Goal: Task Accomplishment & Management: Manage account settings

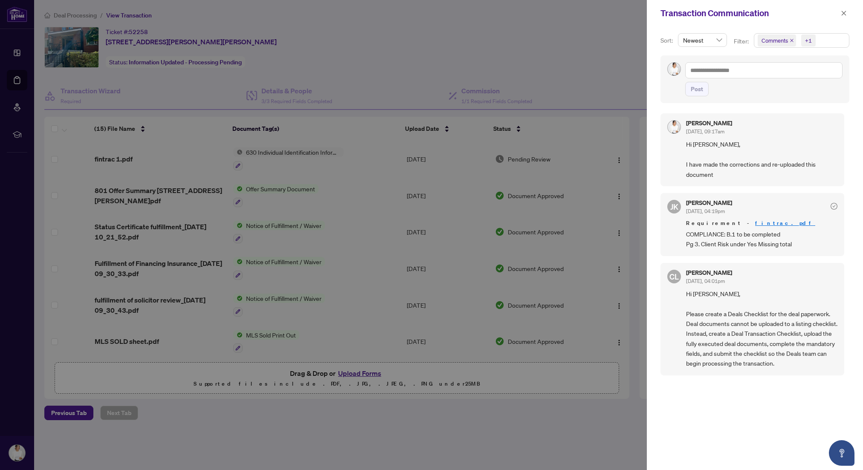
click at [561, 43] on div at bounding box center [431, 235] width 863 height 470
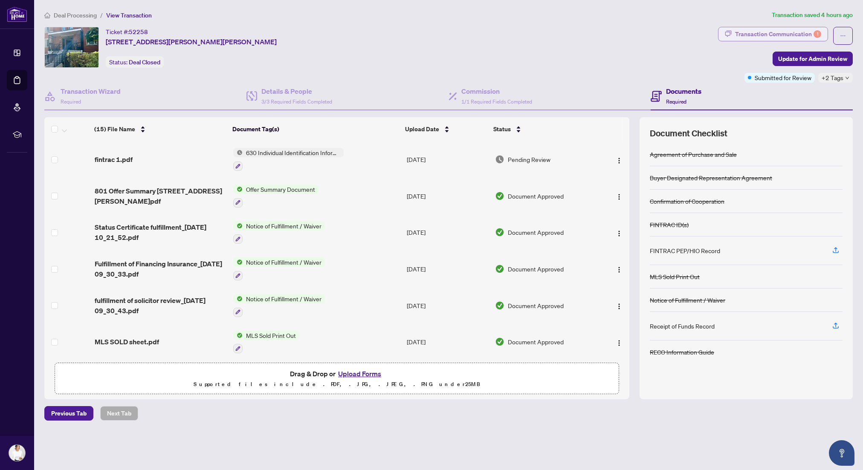
click at [793, 34] on div "Transaction Communication 1" at bounding box center [778, 34] width 86 height 14
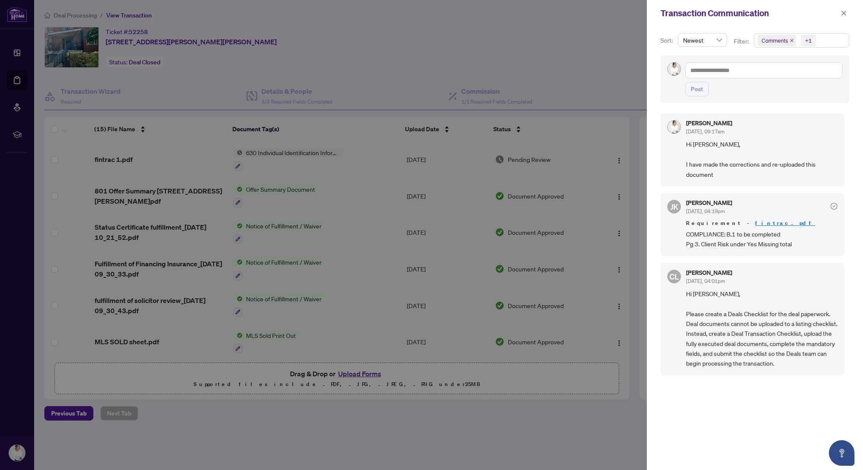
click at [423, 40] on div at bounding box center [431, 235] width 863 height 470
click at [842, 14] on icon "close" at bounding box center [844, 13] width 6 height 6
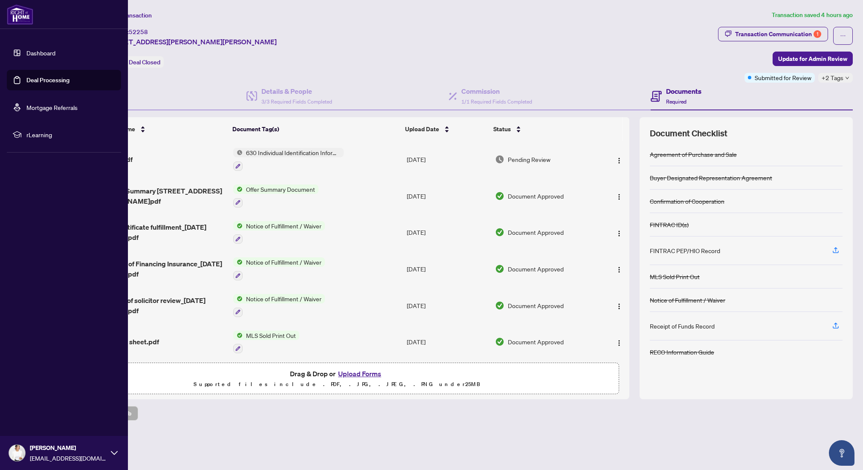
click at [26, 51] on link "Dashboard" at bounding box center [40, 53] width 29 height 8
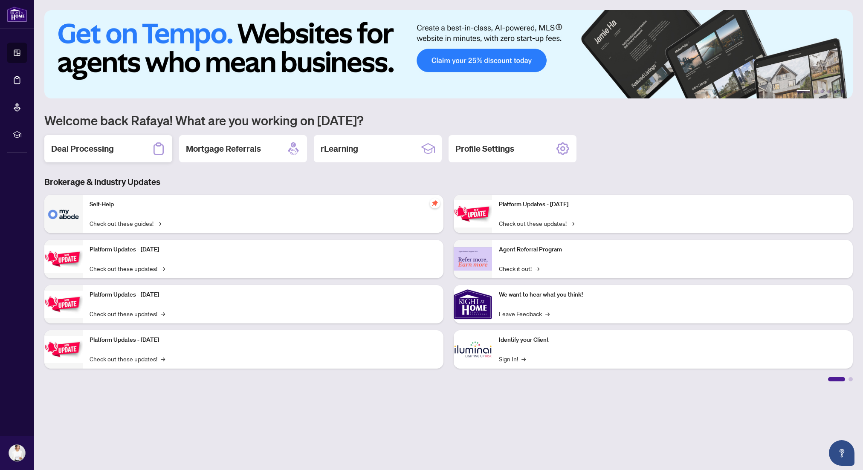
click at [121, 154] on div "Deal Processing" at bounding box center [108, 148] width 128 height 27
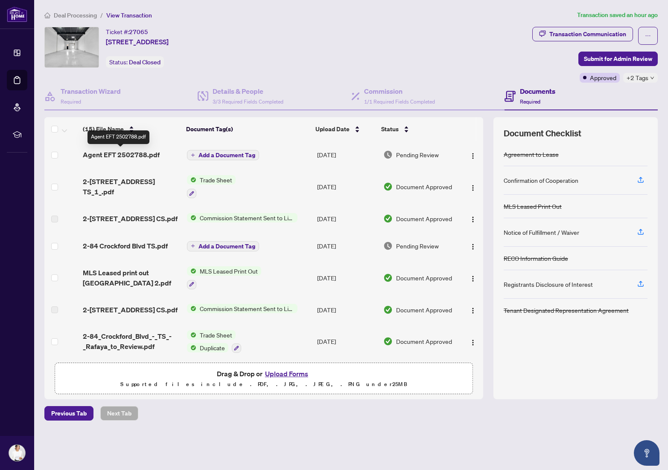
click at [139, 153] on span "Agent EFT 2502788.pdf" at bounding box center [121, 155] width 77 height 10
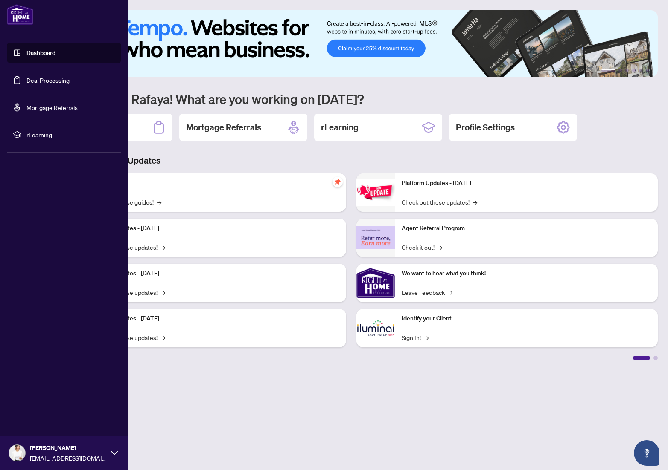
click at [54, 55] on link "Dashboard" at bounding box center [40, 53] width 29 height 8
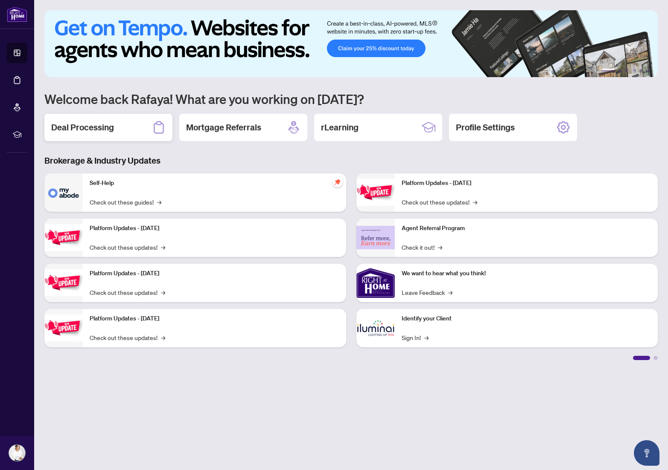
click at [110, 130] on h2 "Deal Processing" at bounding box center [82, 128] width 63 height 12
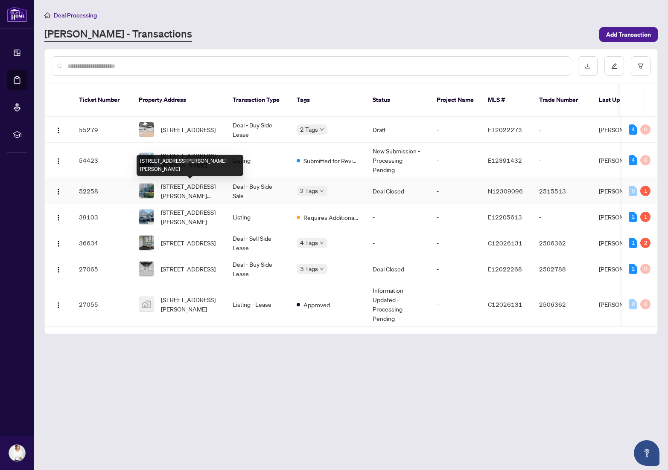
click at [202, 190] on span "[STREET_ADDRESS][PERSON_NAME][PERSON_NAME]" at bounding box center [190, 191] width 58 height 19
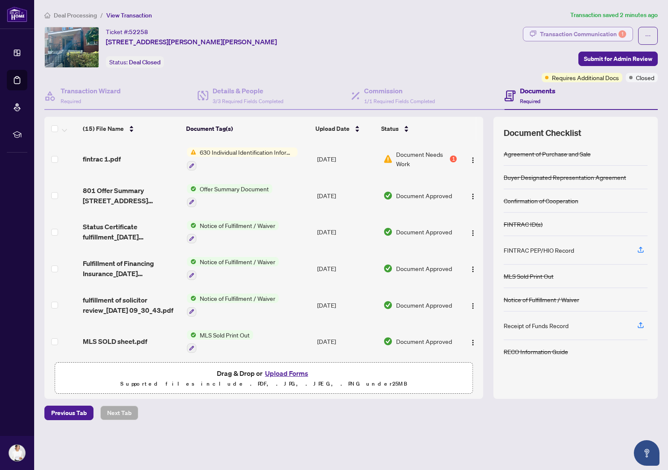
click at [610, 34] on div "Transaction Communication 1" at bounding box center [583, 34] width 86 height 14
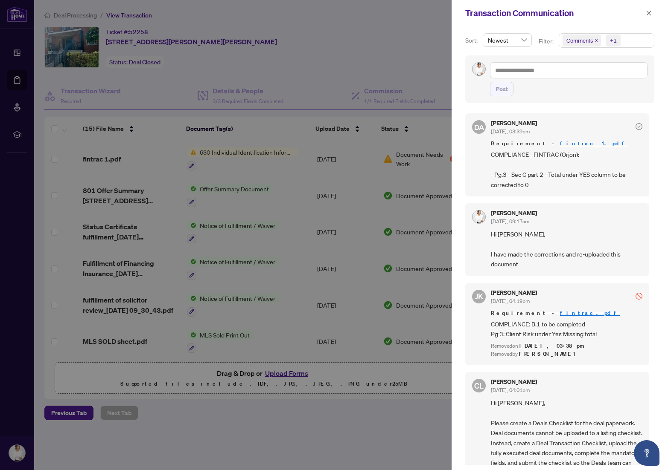
click at [273, 137] on div at bounding box center [334, 235] width 668 height 470
click at [560, 168] on span "COMPLIANCE - FINTRAC (Orjon): - Pg.3 - Sec C part 2 - Total under YES column to…" at bounding box center [566, 170] width 151 height 40
click at [417, 26] on div at bounding box center [334, 235] width 668 height 470
drag, startPoint x: 648, startPoint y: 13, endPoint x: 520, endPoint y: 55, distance: 134.8
click at [648, 13] on icon "close" at bounding box center [648, 13] width 5 height 5
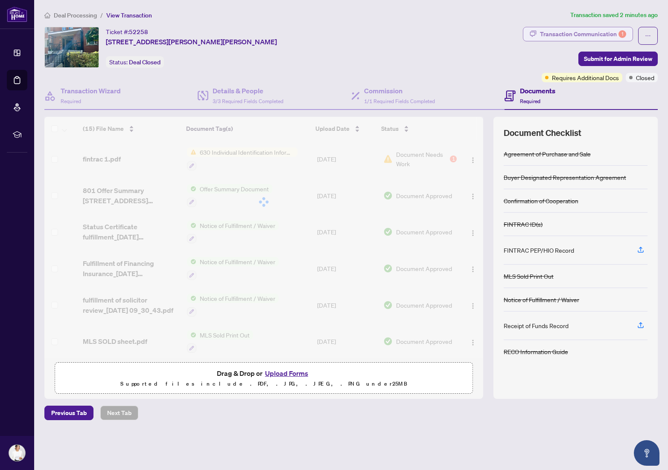
click at [606, 33] on div "Transaction Communication 1" at bounding box center [583, 34] width 86 height 14
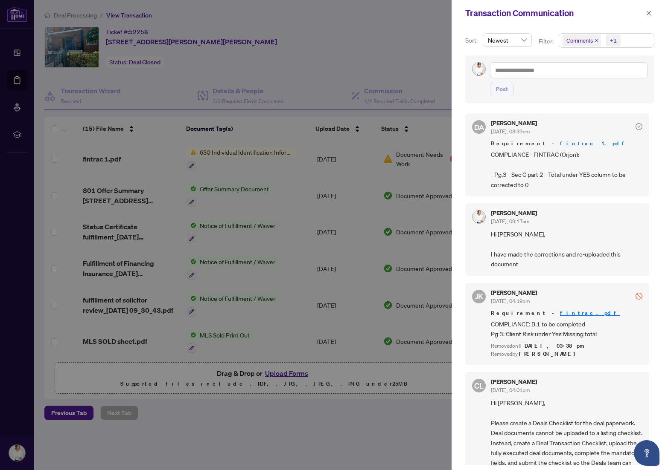
click at [300, 76] on div at bounding box center [334, 235] width 668 height 470
click at [276, 151] on div at bounding box center [334, 235] width 668 height 470
click at [651, 13] on icon "close" at bounding box center [648, 13] width 6 height 6
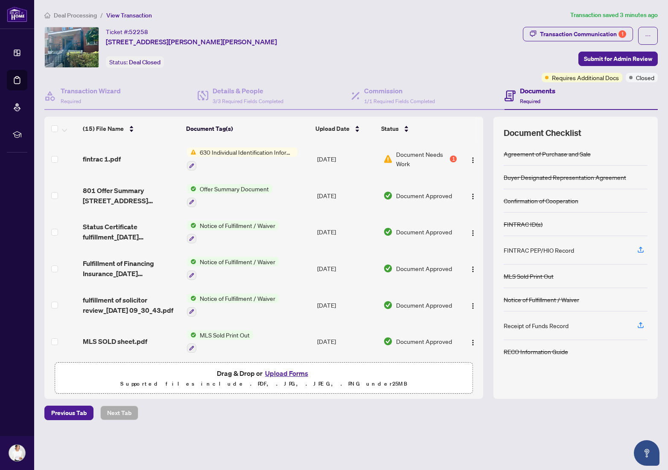
click at [239, 154] on span "630 Individual Identification Information Record" at bounding box center [246, 152] width 101 height 9
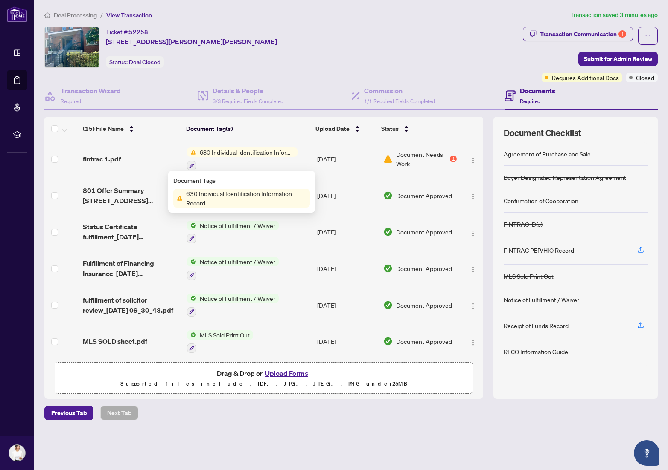
click at [223, 202] on span "630 Individual Identification Information Record" at bounding box center [246, 198] width 127 height 19
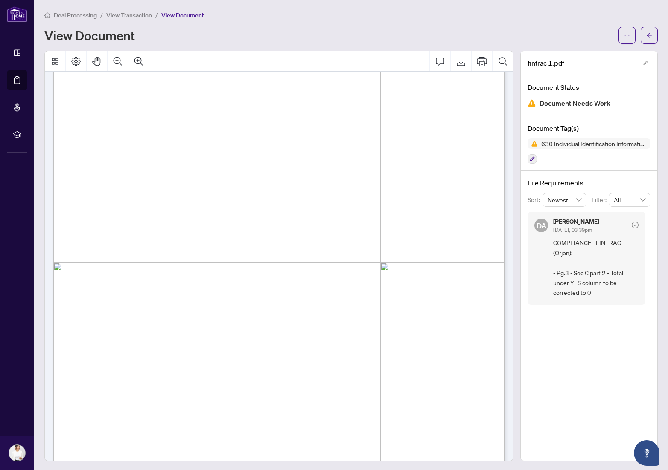
scroll to position [185, 0]
click at [624, 34] on icon "ellipsis" at bounding box center [627, 35] width 6 height 6
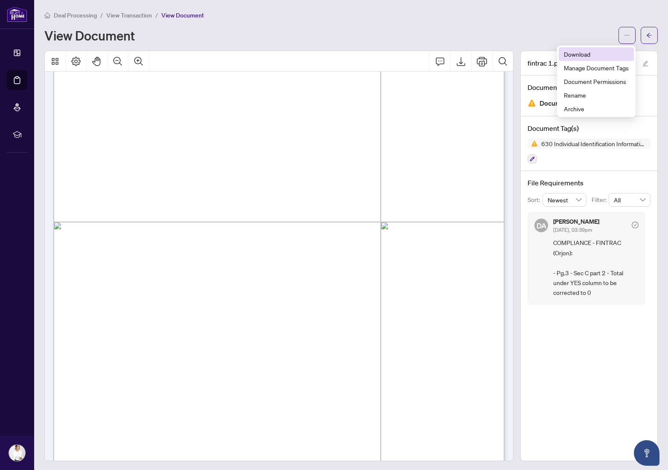
click at [589, 57] on span "Download" at bounding box center [595, 53] width 65 height 9
click at [650, 34] on icon "arrow-left" at bounding box center [649, 35] width 6 height 6
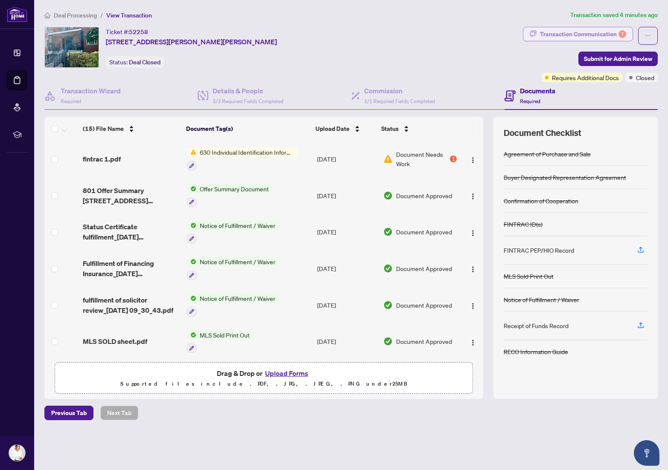
click at [598, 32] on div "Transaction Communication 1" at bounding box center [583, 34] width 86 height 14
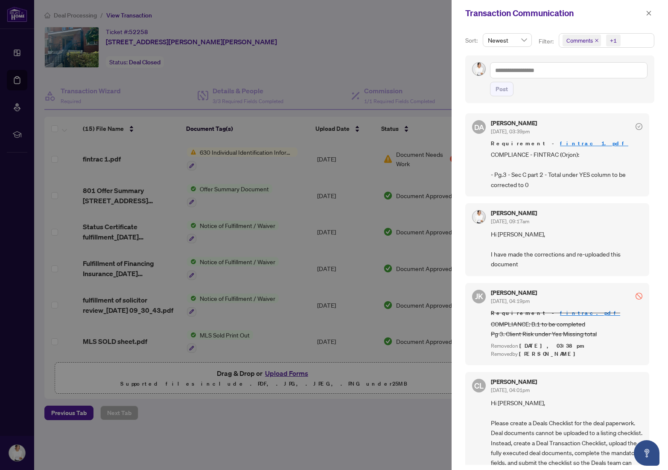
click at [327, 51] on div at bounding box center [334, 235] width 668 height 470
click at [649, 10] on icon "close" at bounding box center [648, 13] width 6 height 6
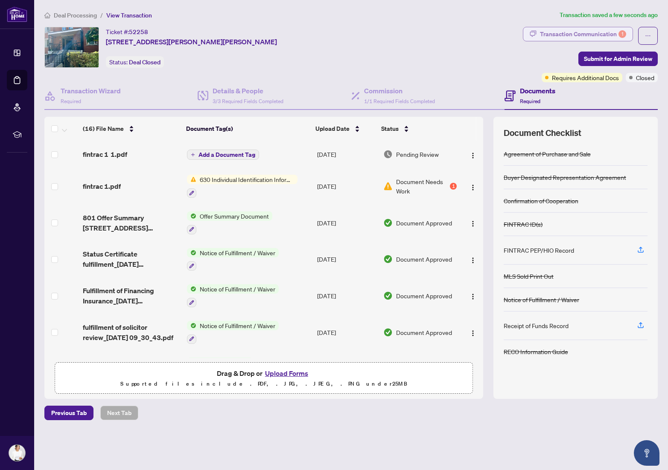
click at [604, 35] on div "Transaction Communication 1" at bounding box center [583, 34] width 86 height 14
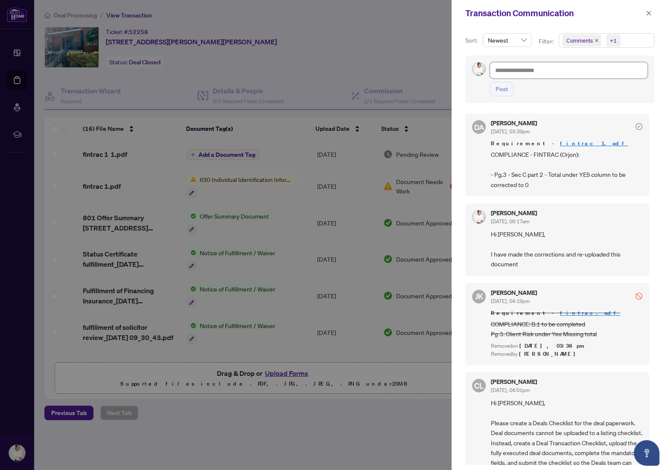
click at [536, 75] on textarea at bounding box center [568, 70] width 157 height 16
type textarea "*"
type textarea "**"
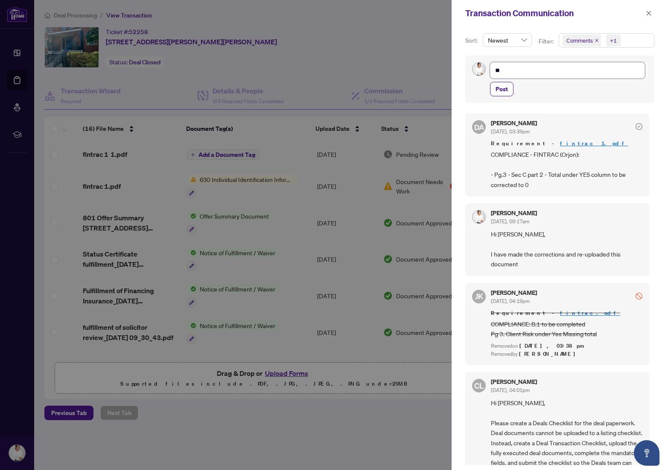
type textarea "*"
type textarea "**********"
type textarea "*"
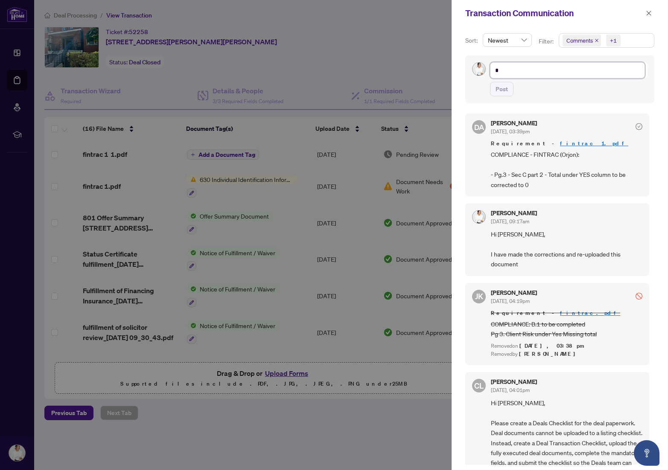
type textarea "**"
type textarea "***"
type textarea "****"
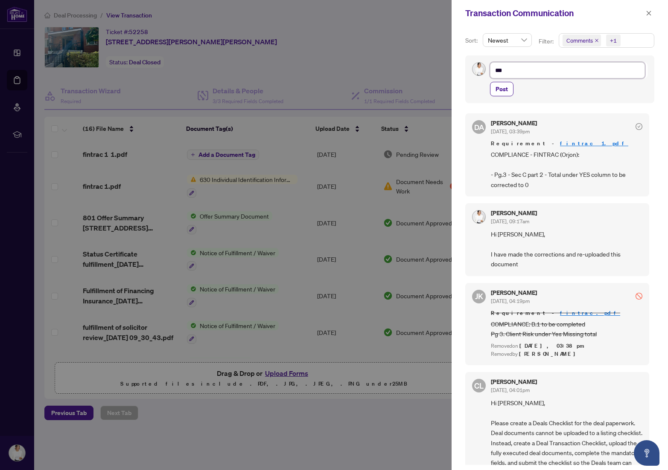
type textarea "****"
type textarea "*****"
type textarea "******"
type textarea "*******"
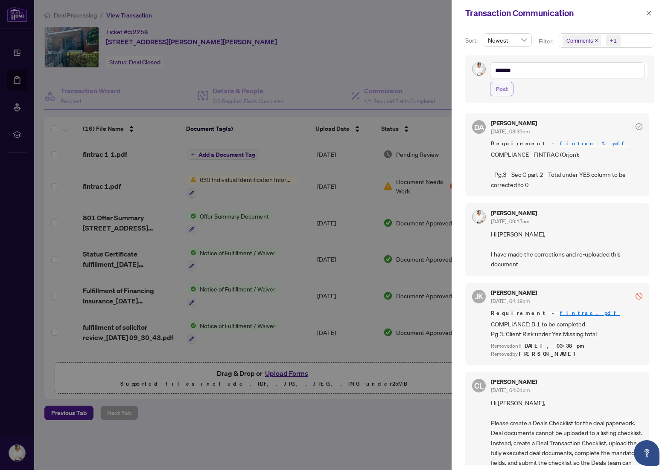
click at [503, 95] on span "Post" at bounding box center [501, 89] width 12 height 14
type textarea "**********"
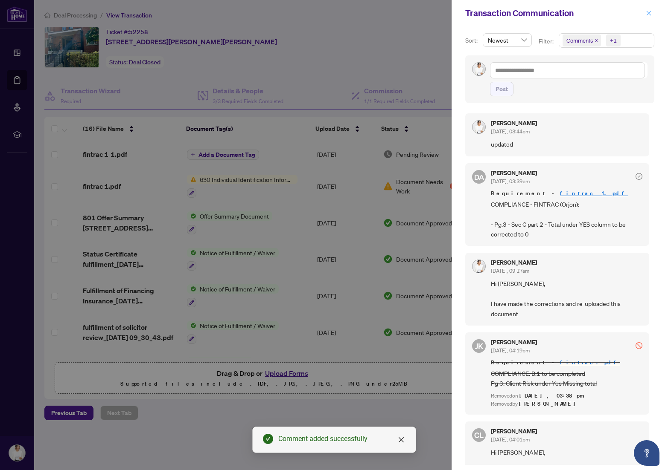
click at [649, 13] on icon "close" at bounding box center [648, 13] width 6 height 6
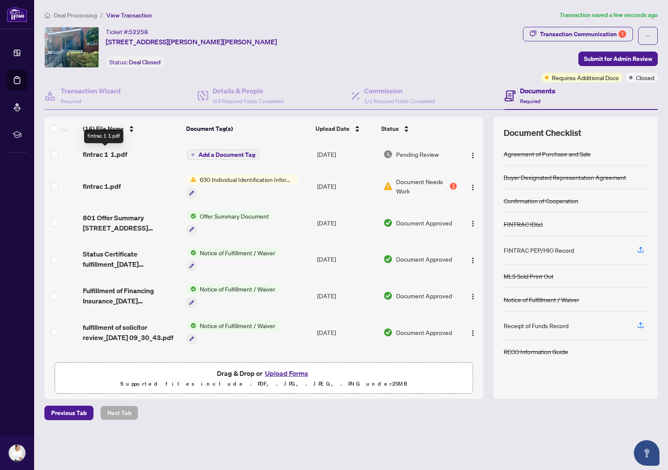
click at [101, 154] on span "fintrac 1 1.pdf" at bounding box center [105, 154] width 44 height 10
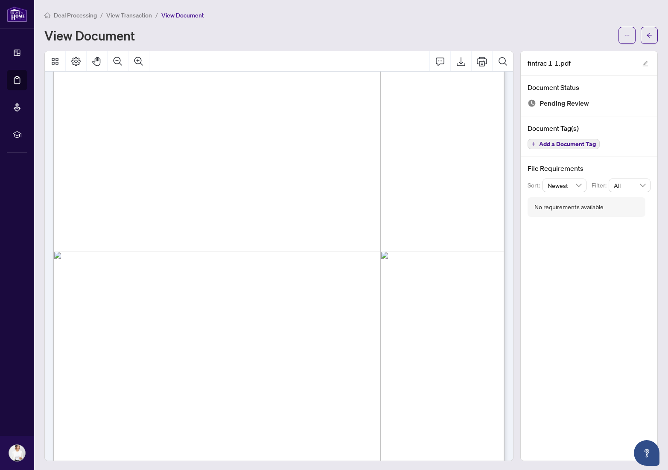
scroll to position [1372, 0]
drag, startPoint x: 579, startPoint y: 24, endPoint x: 558, endPoint y: 18, distance: 22.1
click at [579, 24] on div "Deal Processing / View Transaction / View Document View Document" at bounding box center [350, 27] width 613 height 34
click at [649, 35] on icon "arrow-left" at bounding box center [649, 35] width 6 height 6
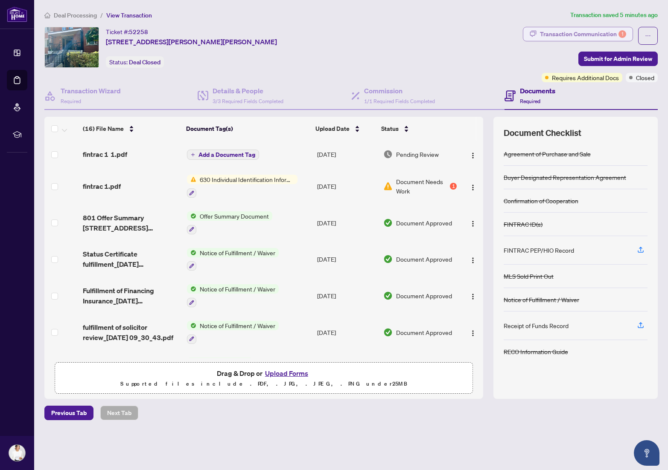
click at [586, 32] on div "Transaction Communication 1" at bounding box center [583, 34] width 86 height 14
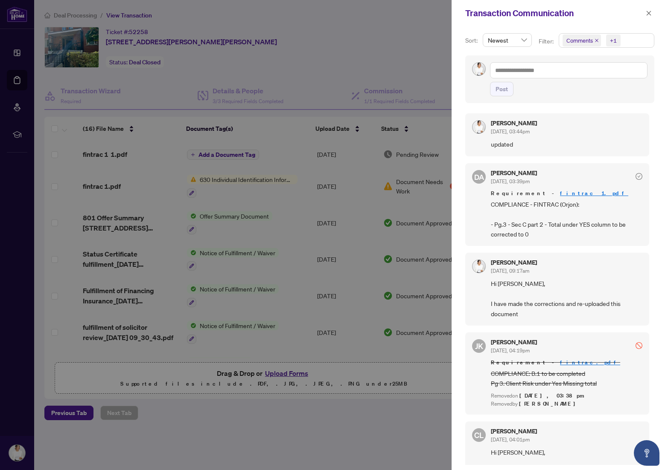
click at [415, 53] on div at bounding box center [334, 235] width 668 height 470
click at [651, 13] on icon "close" at bounding box center [648, 13] width 6 height 6
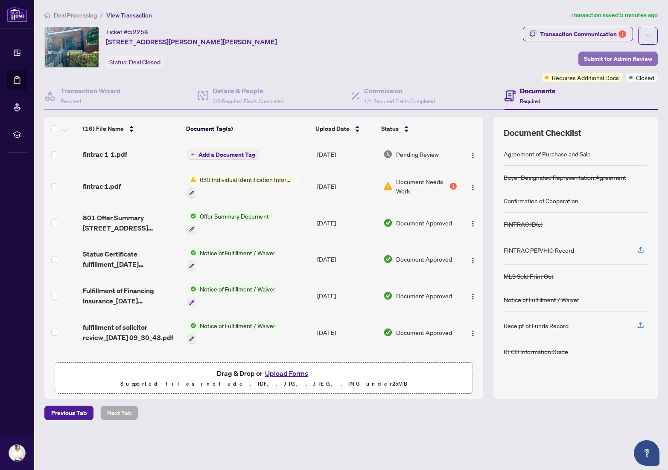
click at [632, 59] on span "Submit for Admin Review" at bounding box center [618, 59] width 68 height 14
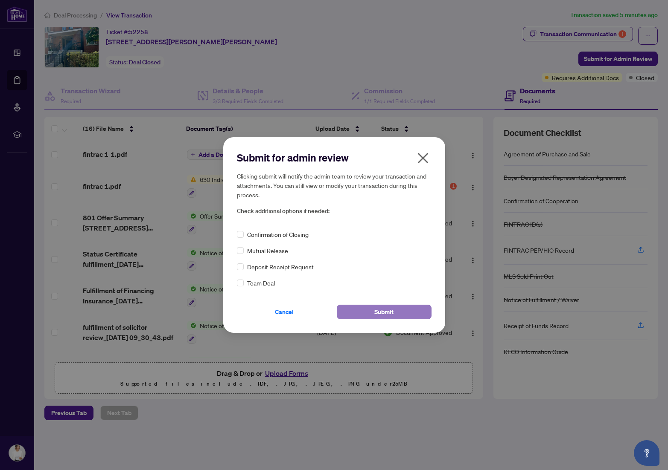
click at [387, 317] on span "Submit" at bounding box center [383, 312] width 19 height 14
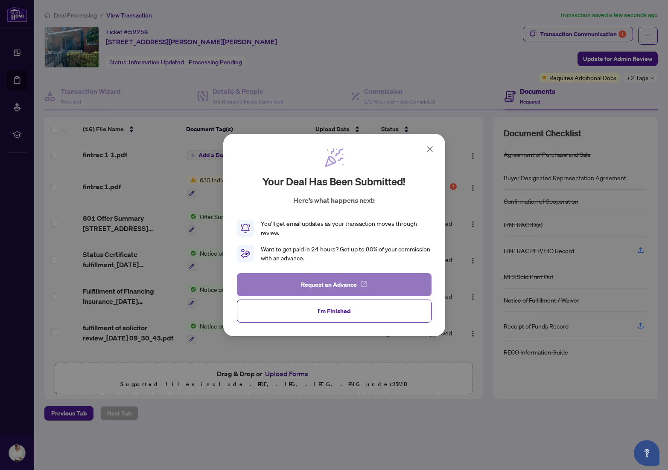
click at [361, 283] on icon "button" at bounding box center [363, 284] width 5 height 5
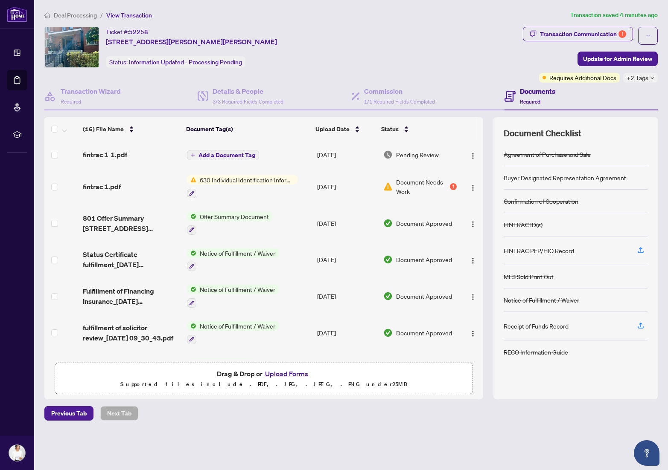
drag, startPoint x: 402, startPoint y: 41, endPoint x: 253, endPoint y: 22, distance: 150.9
click at [402, 41] on div "Ticket #: 52258 220-308 John St, Markham, Ontario L3T 0A7, Canada Status: Infor…" at bounding box center [281, 47] width 475 height 41
click at [569, 32] on div "Transaction Communication 1" at bounding box center [583, 34] width 86 height 14
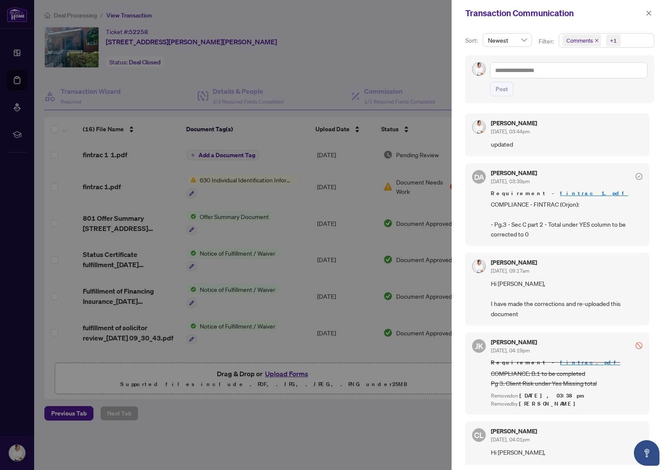
click at [384, 41] on div at bounding box center [334, 235] width 668 height 470
click at [378, 193] on div at bounding box center [334, 235] width 668 height 470
click at [415, 45] on div at bounding box center [334, 235] width 668 height 470
click at [647, 14] on icon "close" at bounding box center [648, 13] width 5 height 5
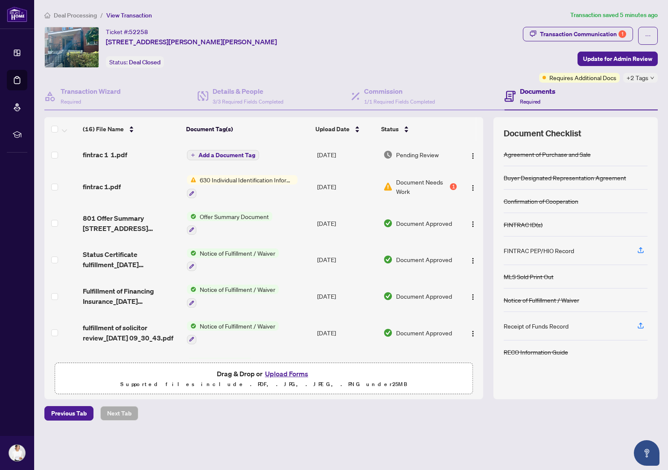
click at [433, 45] on div "Ticket #: 52258 220-308 John St, Markham, Ontario L3T 0A7, Canada Status: Deal …" at bounding box center [281, 47] width 475 height 41
click at [602, 33] on div "Transaction Communication 1" at bounding box center [583, 34] width 86 height 14
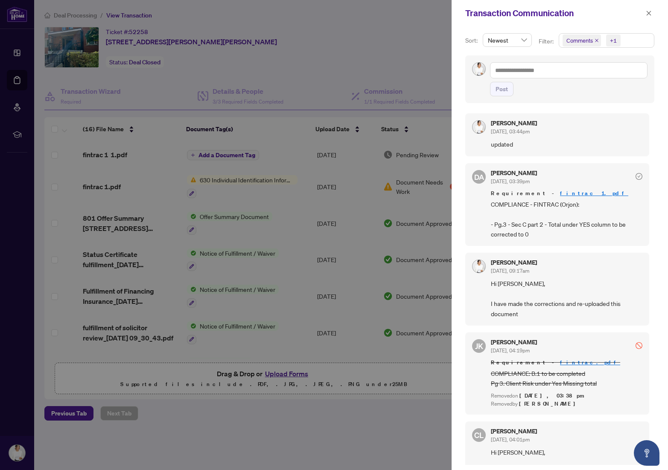
click at [395, 31] on div at bounding box center [334, 235] width 668 height 470
click at [646, 12] on icon "close" at bounding box center [648, 13] width 6 height 6
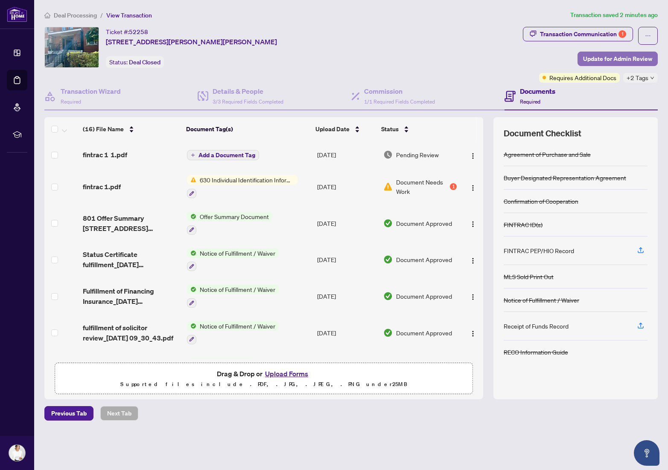
click at [639, 59] on span "Update for Admin Review" at bounding box center [617, 59] width 69 height 14
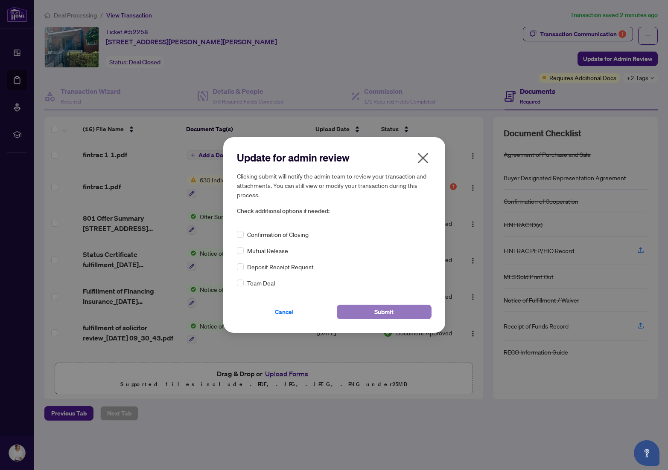
click at [391, 314] on span "Submit" at bounding box center [383, 312] width 19 height 14
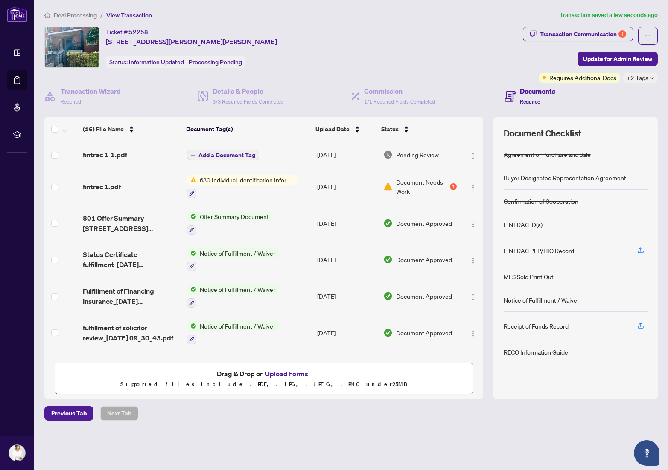
click at [474, 61] on div "Update for admin review Clicking submit will notify the admin team to review yo…" at bounding box center [334, 235] width 668 height 470
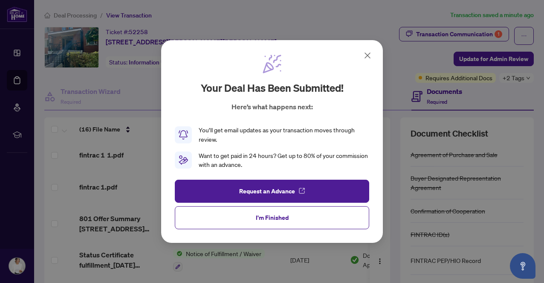
click at [367, 55] on icon at bounding box center [367, 55] width 5 height 5
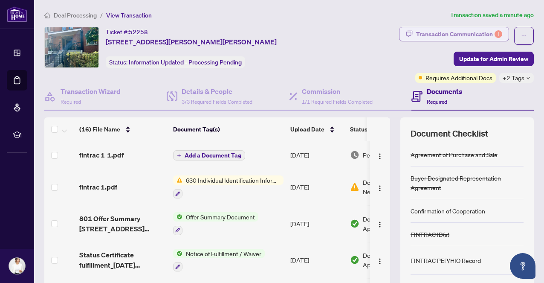
click at [465, 33] on div "Transaction Communication 1" at bounding box center [459, 34] width 86 height 14
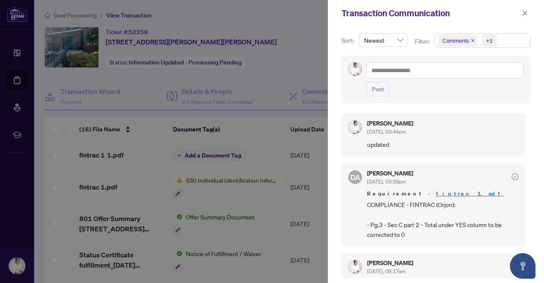
click at [294, 31] on div at bounding box center [272, 141] width 544 height 283
click at [304, 24] on div at bounding box center [272, 141] width 544 height 283
click at [528, 12] on icon "close" at bounding box center [525, 13] width 6 height 6
